Goal: Task Accomplishment & Management: Use online tool/utility

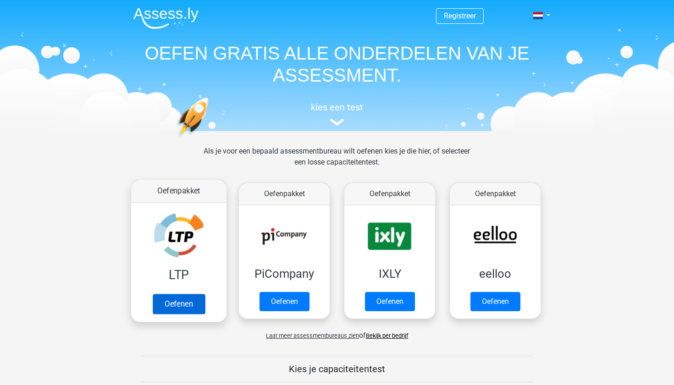
click at [178, 298] on link "Oefenen" at bounding box center [179, 304] width 52 height 20
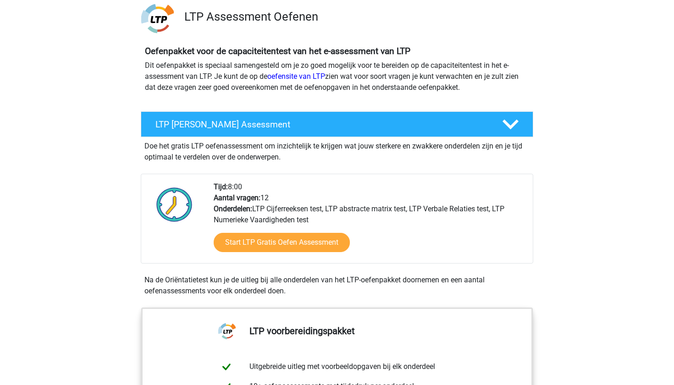
scroll to position [66, 0]
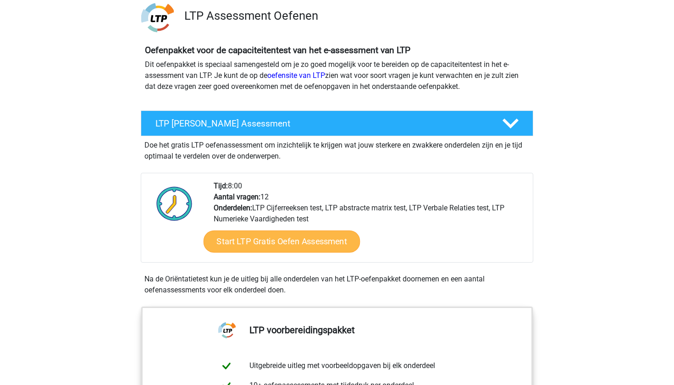
click at [268, 238] on link "Start LTP Gratis Oefen Assessment" at bounding box center [281, 242] width 157 height 22
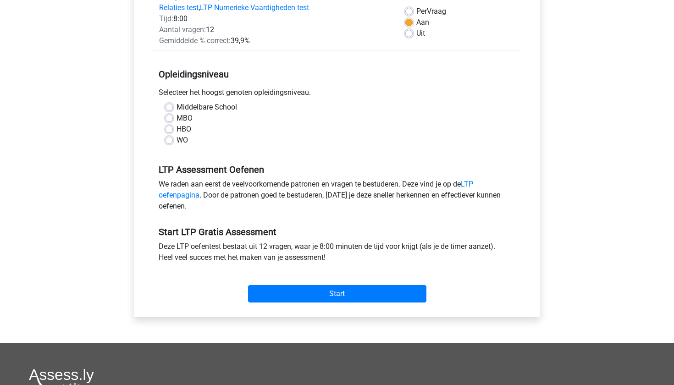
scroll to position [138, 0]
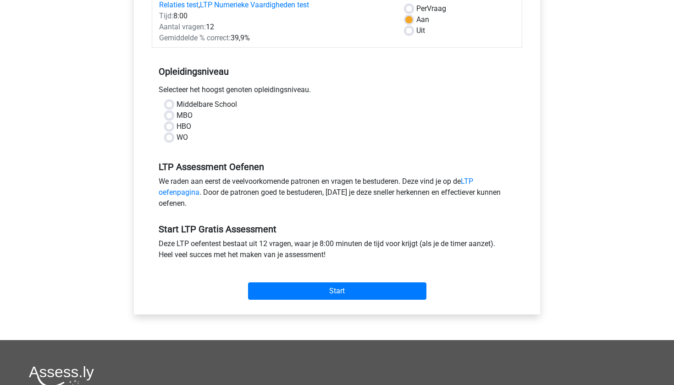
click at [176, 116] on label "MBO" at bounding box center [184, 115] width 16 height 11
click at [168, 116] on input "MBO" at bounding box center [168, 114] width 7 height 9
radio input "true"
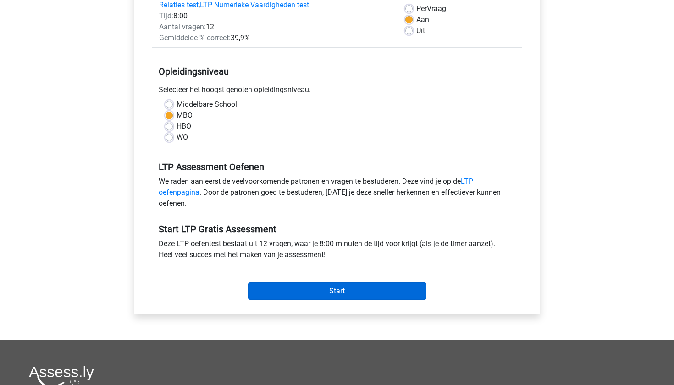
click at [291, 286] on input "Start" at bounding box center [337, 290] width 178 height 17
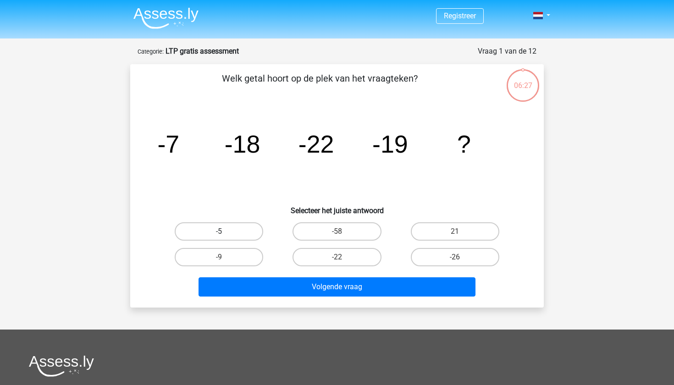
click at [231, 231] on label "-5" at bounding box center [219, 231] width 88 height 18
click at [225, 231] on input "-5" at bounding box center [222, 234] width 6 height 6
radio input "true"
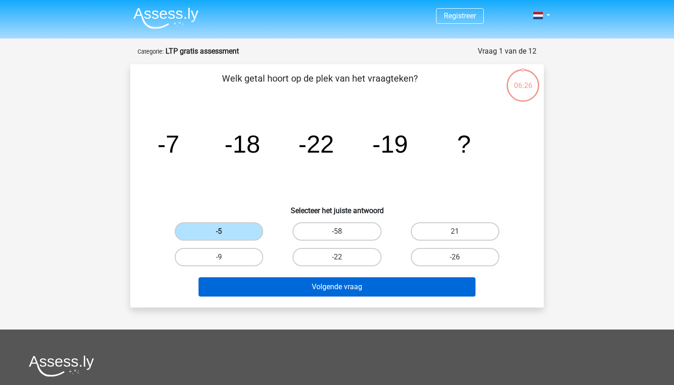
click at [304, 286] on button "Volgende vraag" at bounding box center [336, 286] width 277 height 19
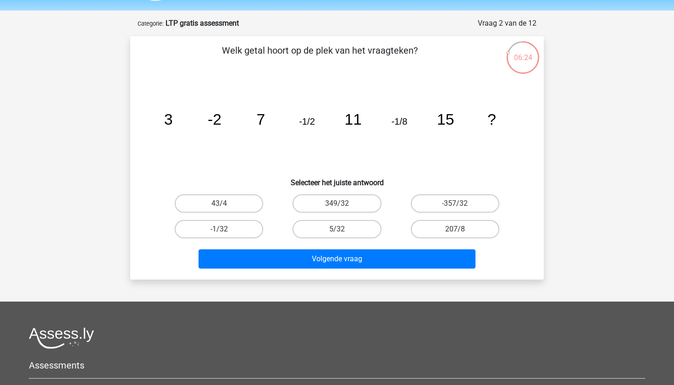
scroll to position [27, 0]
